Goal: Communication & Community: Answer question/provide support

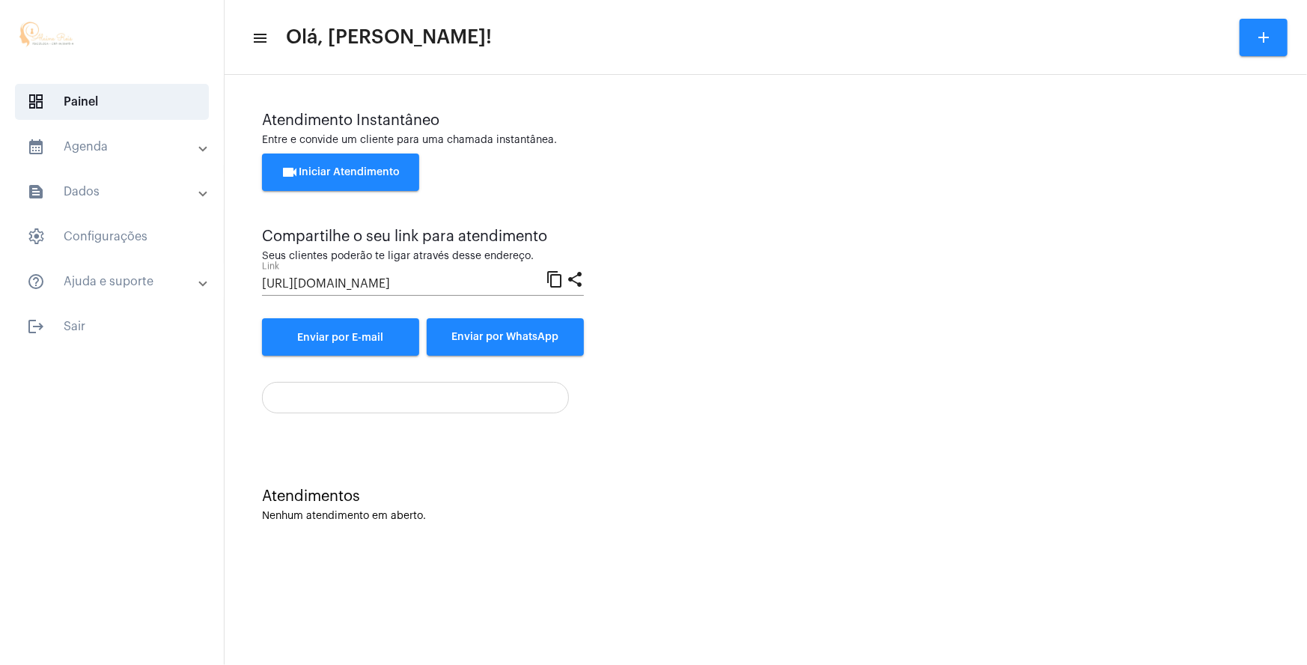
click at [366, 177] on button "videocam Iniciar Atendimento" at bounding box center [340, 171] width 157 height 37
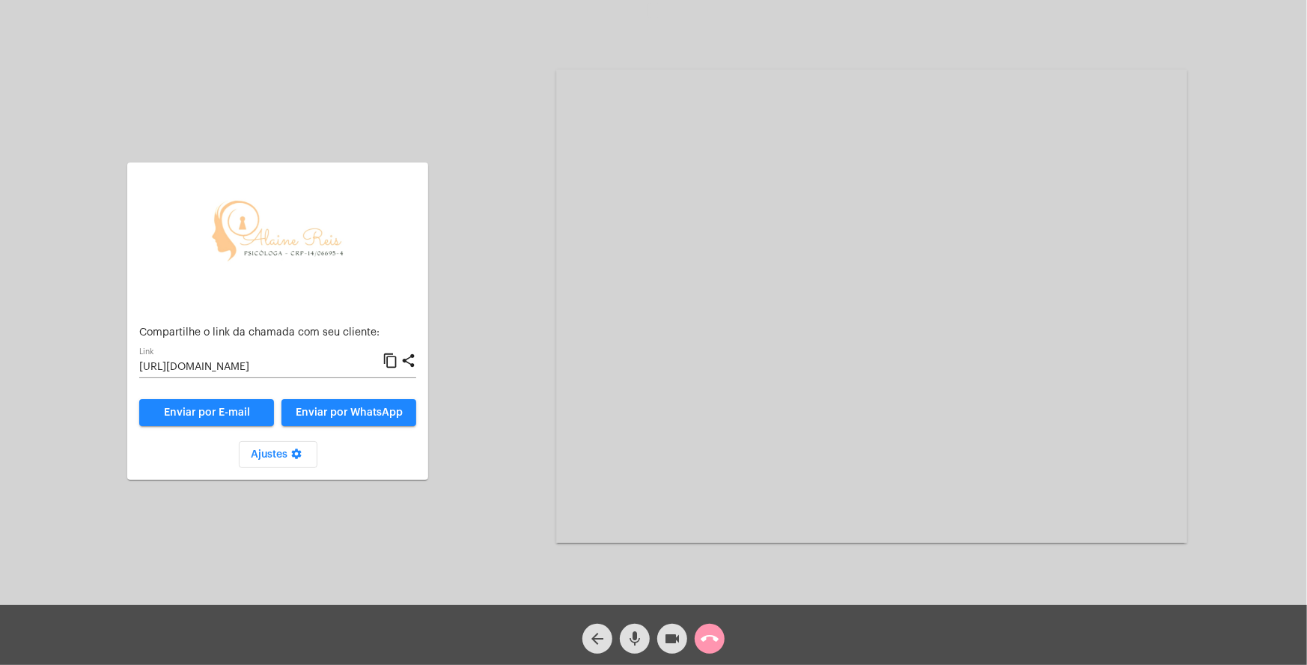
click at [715, 628] on span "call_end" at bounding box center [710, 638] width 18 height 30
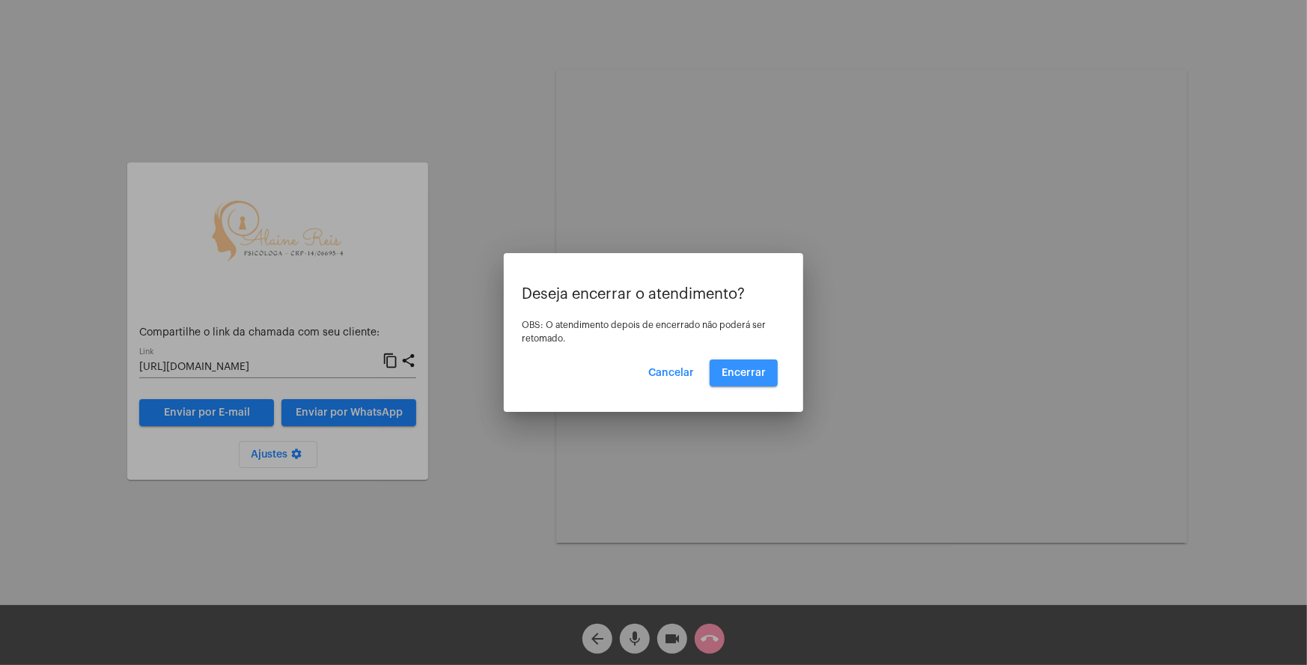
click at [741, 360] on button "Encerrar" at bounding box center [743, 372] width 68 height 27
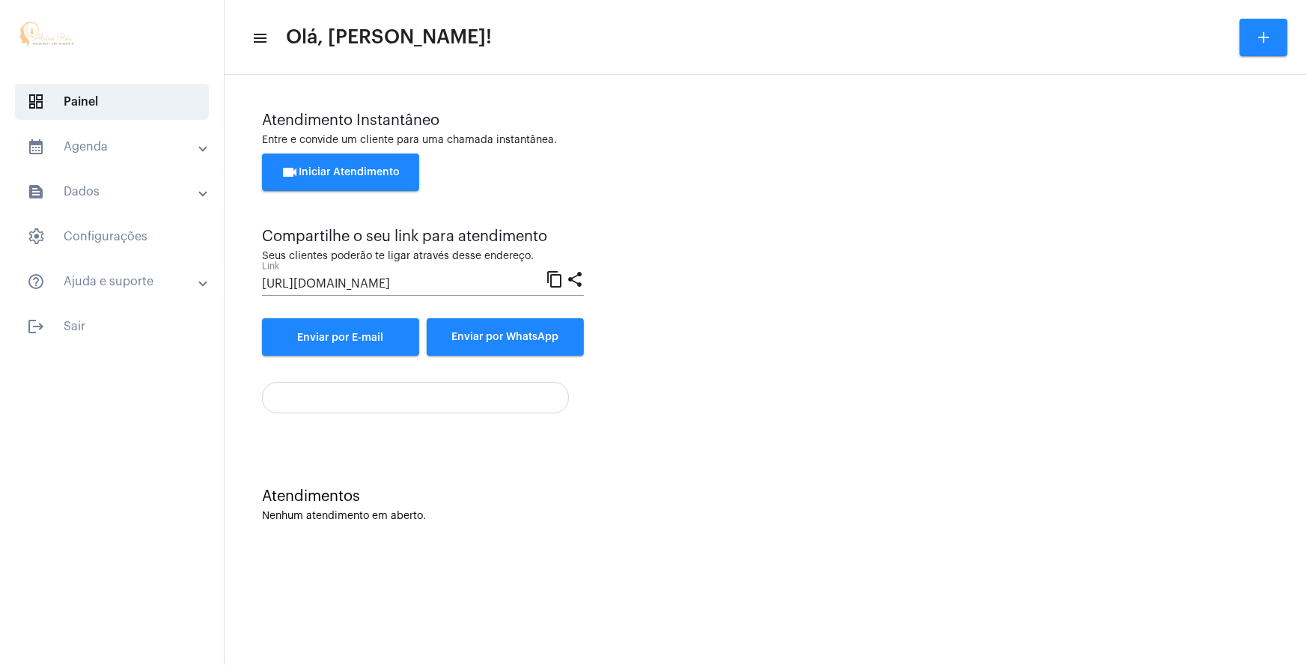
drag, startPoint x: 171, startPoint y: 612, endPoint x: 266, endPoint y: 627, distance: 97.0
click at [171, 612] on div "dashboard Painel calendar_month_outlined Agenda calendar_month_outlined Calendá…" at bounding box center [112, 332] width 224 height 665
click at [931, 308] on div "Atendimento Instantâneo Entre e convide um cliente para uma chamada instantânea…" at bounding box center [765, 233] width 1007 height 243
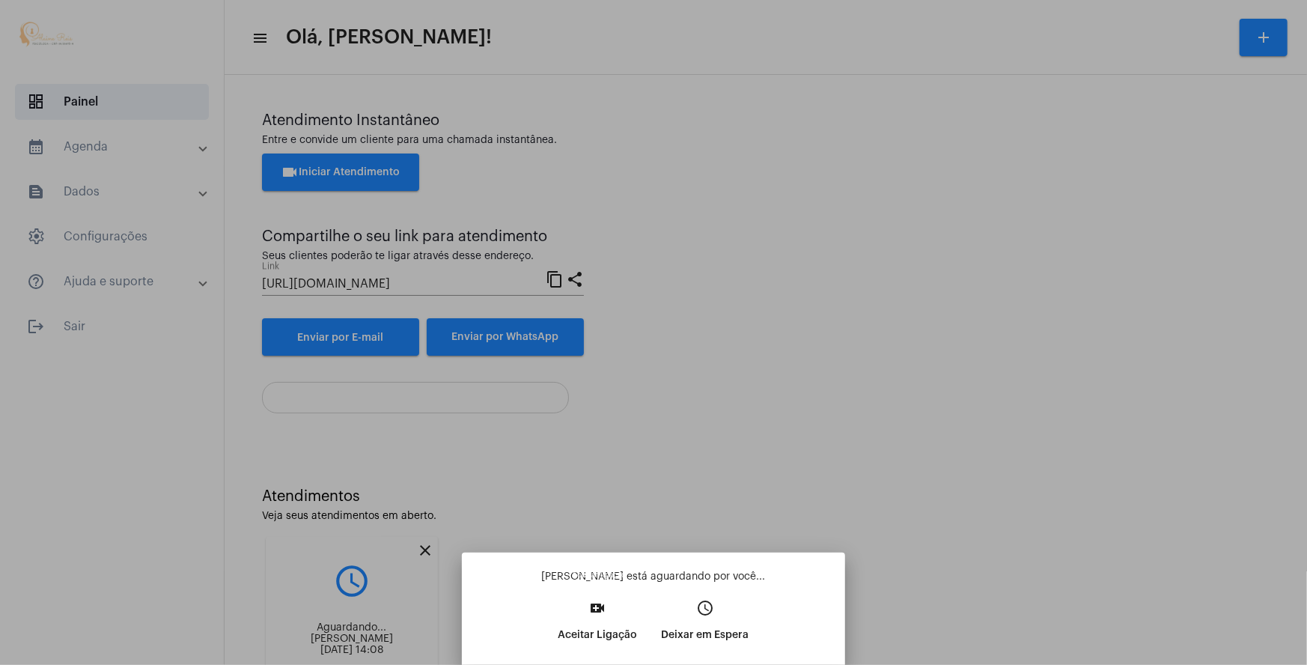
click at [599, 601] on mat-icon "video_call" at bounding box center [598, 608] width 18 height 18
